Goal: Browse casually: Explore the website without a specific task or goal

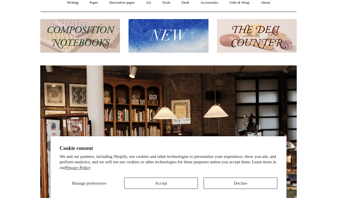
scroll to position [55, 0]
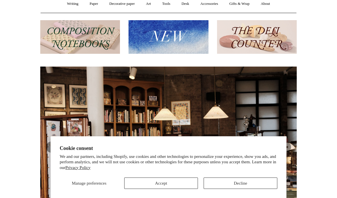
click at [161, 189] on button "Accept" at bounding box center [161, 183] width 74 height 11
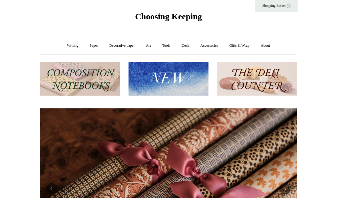
scroll to position [13, 0]
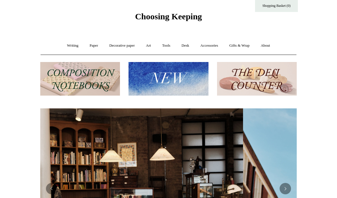
click at [148, 47] on link "Art +" at bounding box center [148, 46] width 15 height 15
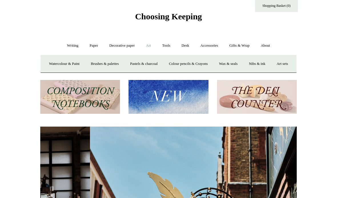
scroll to position [0, 0]
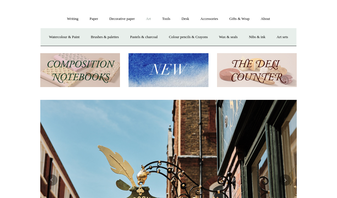
click at [184, 87] on img at bounding box center [168, 71] width 80 height 34
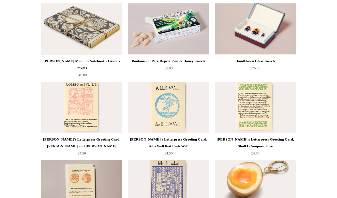
scroll to position [1090, 0]
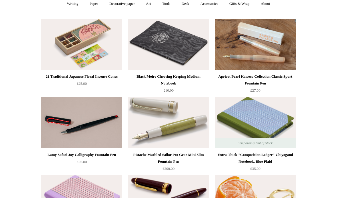
scroll to position [0, 0]
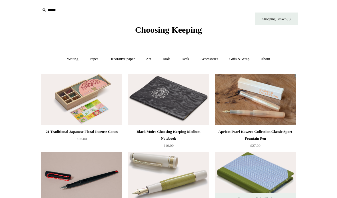
click at [146, 62] on link "Art +" at bounding box center [148, 59] width 15 height 15
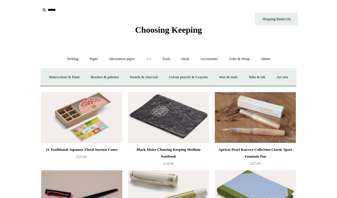
click at [209, 75] on link "Colour pencils & Crayons" at bounding box center [187, 77] width 49 height 15
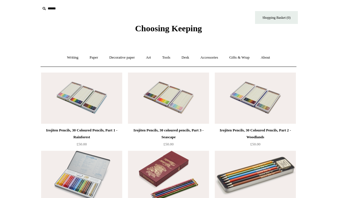
scroll to position [8, 0]
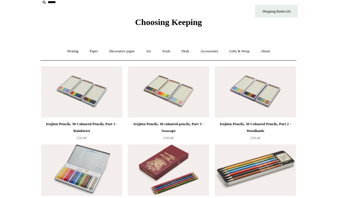
click at [144, 55] on link "Art +" at bounding box center [148, 51] width 15 height 15
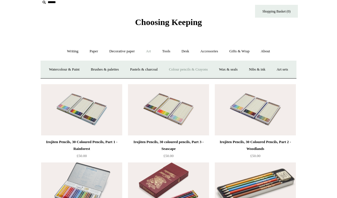
click at [70, 72] on link "Watercolour & Paint" at bounding box center [64, 69] width 41 height 15
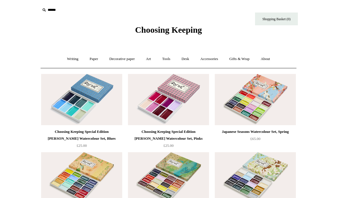
click at [89, 62] on link "Paper +" at bounding box center [93, 59] width 19 height 15
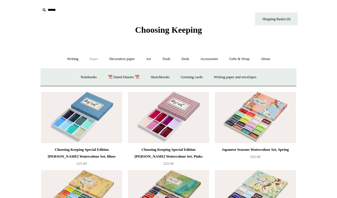
click at [161, 79] on link "Sketchbooks +" at bounding box center [159, 77] width 29 height 15
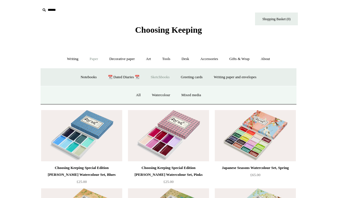
click at [137, 95] on link "All" at bounding box center [138, 95] width 15 height 15
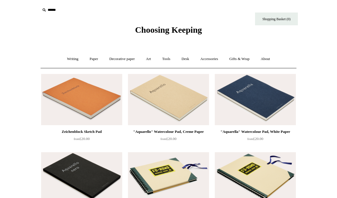
click at [90, 60] on link "Paper +" at bounding box center [93, 59] width 19 height 15
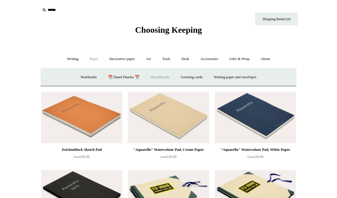
click at [167, 60] on link "Tools +" at bounding box center [166, 59] width 19 height 15
click at [150, 59] on link "Art +" at bounding box center [148, 59] width 15 height 15
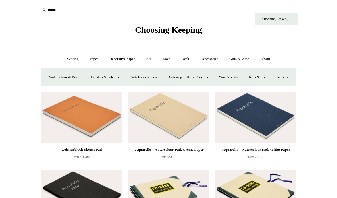
click at [123, 77] on link "Brushes & palettes" at bounding box center [105, 77] width 38 height 15
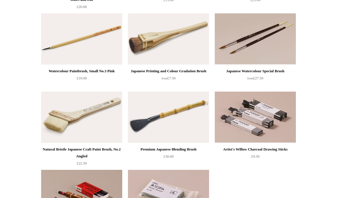
scroll to position [139, 0]
click at [279, 53] on img at bounding box center [254, 38] width 81 height 51
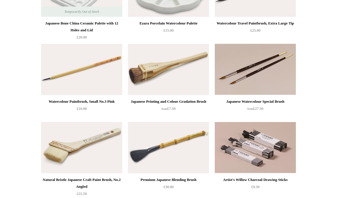
scroll to position [109, 0]
click at [180, 86] on img at bounding box center [168, 69] width 81 height 51
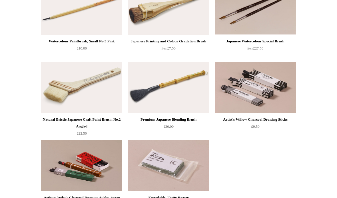
scroll to position [166, 0]
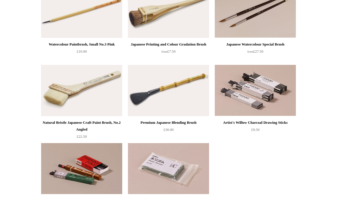
click at [193, 103] on img at bounding box center [168, 90] width 81 height 51
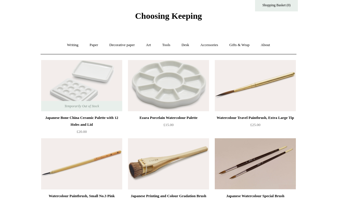
scroll to position [0, 0]
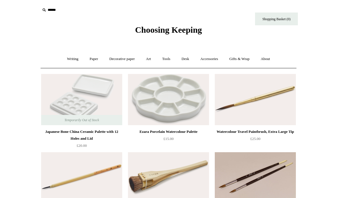
click at [148, 58] on link "Art +" at bounding box center [148, 59] width 15 height 15
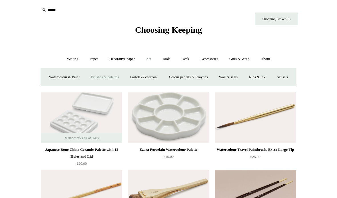
click at [271, 85] on link "Art sets" at bounding box center [282, 77] width 22 height 15
click at [77, 80] on link "Watercolour & Paint" at bounding box center [64, 77] width 41 height 15
click at [124, 61] on link "Decorative paper +" at bounding box center [122, 59] width 36 height 15
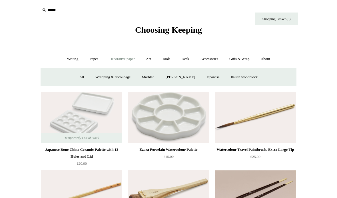
click at [218, 78] on link "Japanese" at bounding box center [212, 77] width 23 height 15
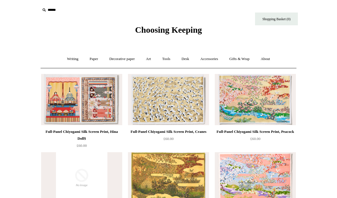
click at [126, 61] on link "Decorative paper +" at bounding box center [122, 59] width 36 height 15
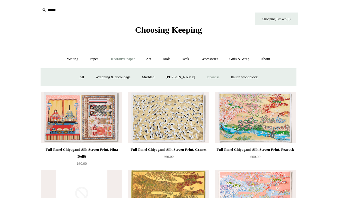
click at [187, 60] on link "Desk +" at bounding box center [185, 59] width 18 height 15
click at [186, 60] on link "Desk -" at bounding box center [185, 59] width 18 height 15
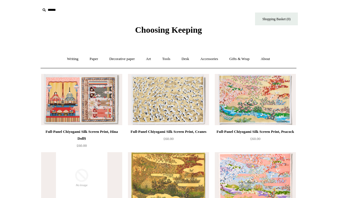
click at [186, 61] on link "Desk +" at bounding box center [185, 59] width 18 height 15
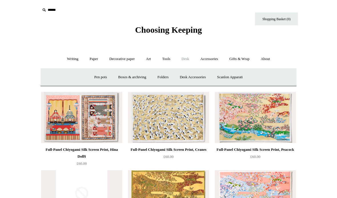
click at [165, 76] on link "Folders" at bounding box center [162, 77] width 21 height 15
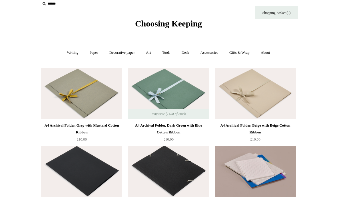
scroll to position [6, 0]
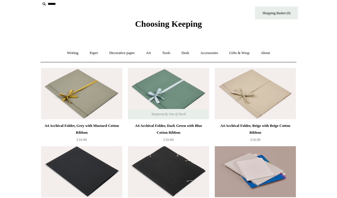
click at [216, 51] on link "Accessories +" at bounding box center [209, 53] width 28 height 15
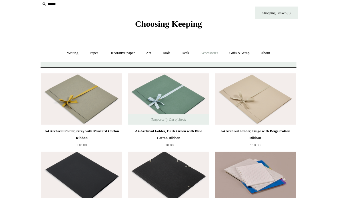
scroll to position [6, 0]
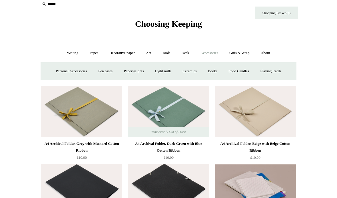
click at [215, 70] on link "Books" at bounding box center [212, 71] width 20 height 15
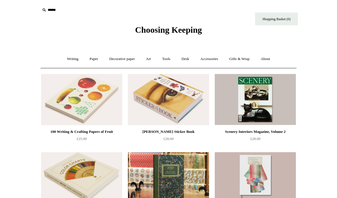
click at [68, 61] on link "Writing +" at bounding box center [73, 59] width 22 height 15
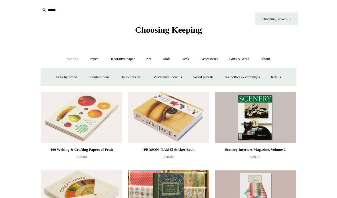
click at [209, 79] on link "Wood pencils +" at bounding box center [203, 77] width 31 height 15
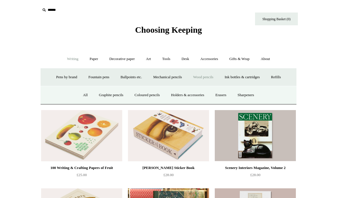
click at [113, 96] on link "Graphite pencils" at bounding box center [111, 95] width 35 height 15
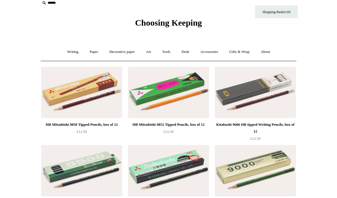
scroll to position [1, 0]
